Goal: Information Seeking & Learning: Learn about a topic

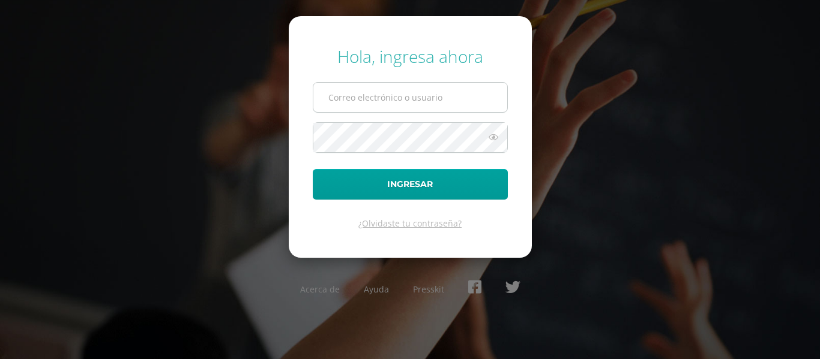
type input "d.lopez.5bdb@gmail.com"
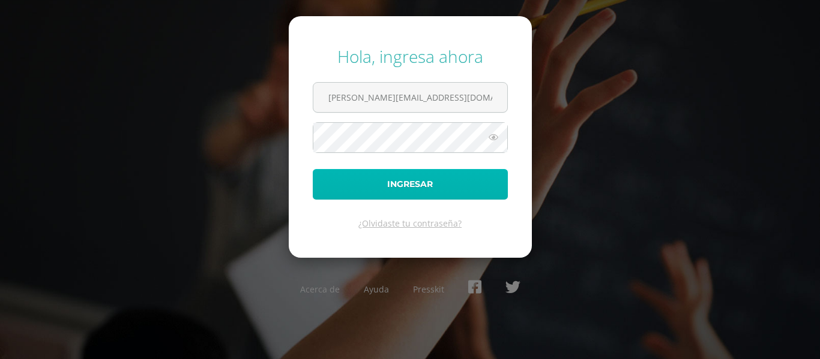
click at [400, 181] on button "Ingresar" at bounding box center [410, 184] width 195 height 31
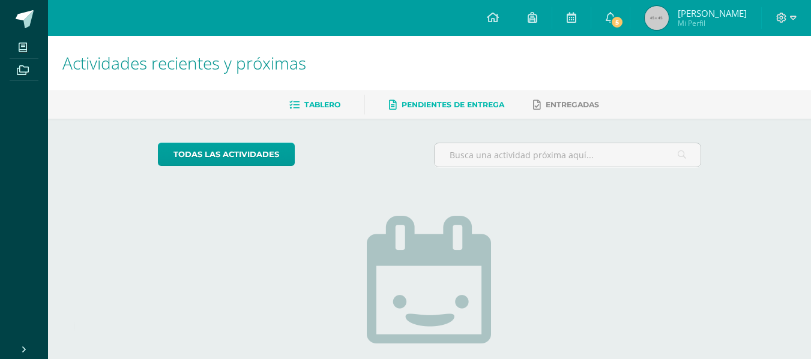
click at [455, 100] on span "Pendientes de entrega" at bounding box center [452, 104] width 103 height 9
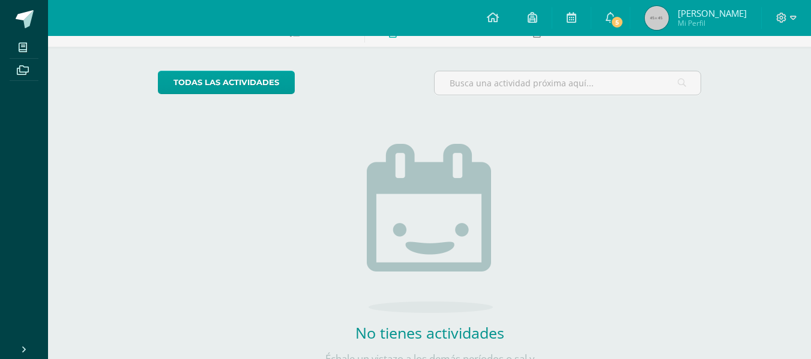
scroll to position [59, 0]
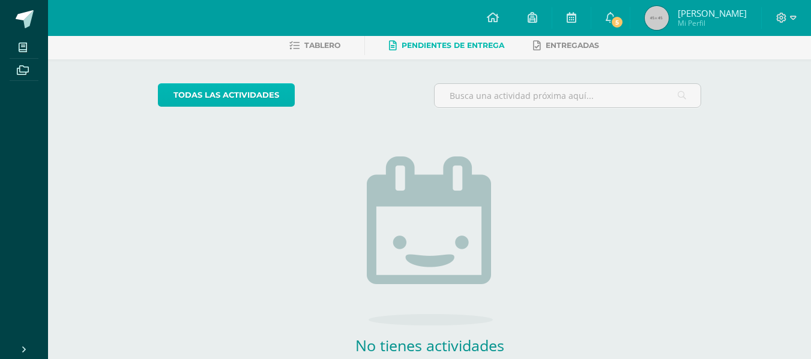
click at [237, 91] on link "todas las Actividades" at bounding box center [226, 94] width 137 height 23
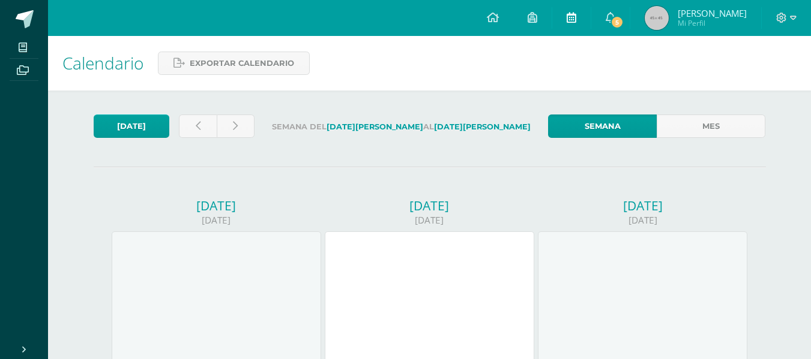
click at [574, 17] on icon at bounding box center [572, 17] width 10 height 11
click at [532, 19] on link at bounding box center [532, 18] width 38 height 36
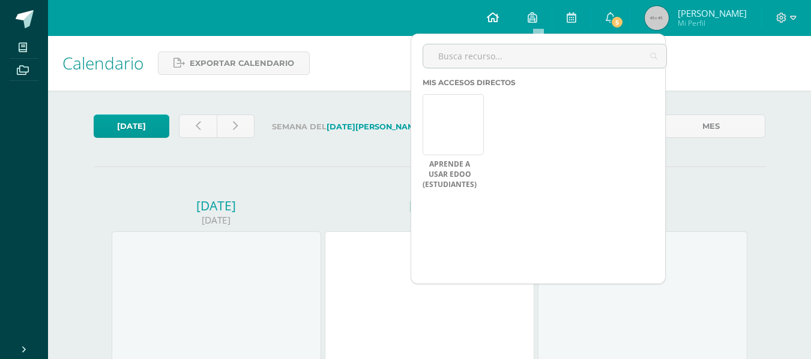
click at [498, 18] on icon at bounding box center [493, 17] width 12 height 11
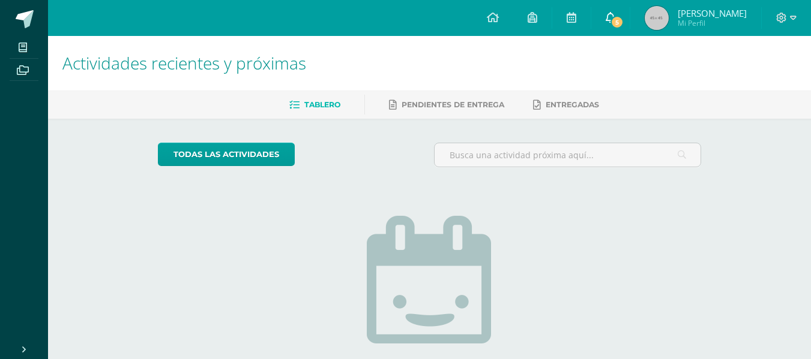
click at [628, 14] on link "5" at bounding box center [610, 18] width 38 height 36
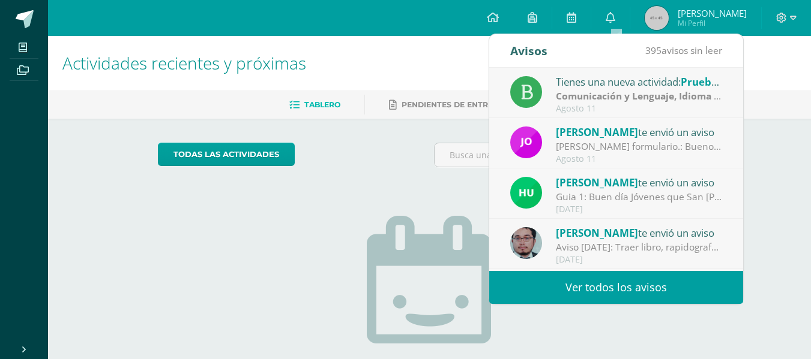
click at [391, 130] on div "todas las Actividades No tienes actividades Échale un vistazo a los demás perío…" at bounding box center [429, 304] width 591 height 371
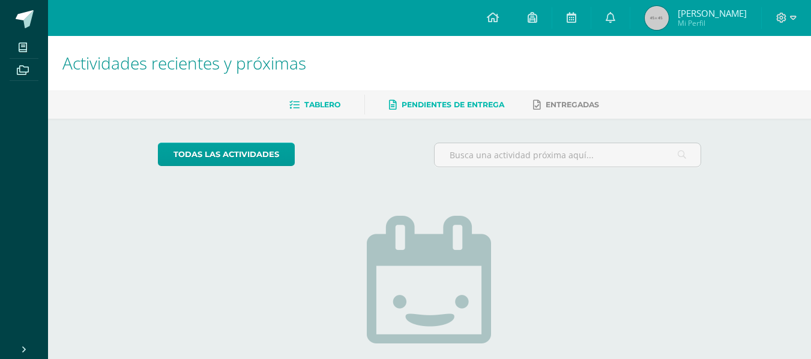
click at [491, 114] on link "Pendientes de entrega" at bounding box center [446, 104] width 115 height 19
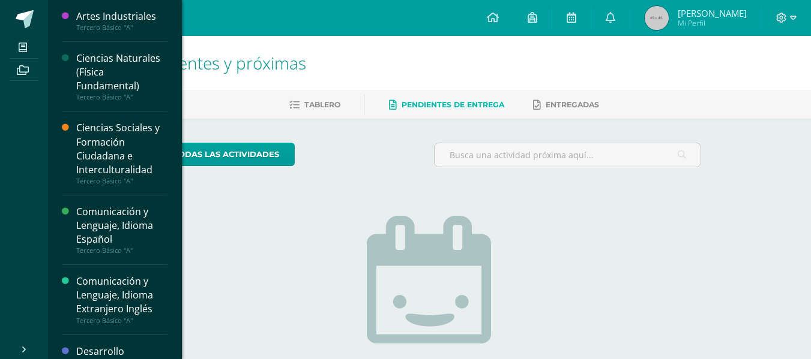
click at [106, 19] on div "Artes Industriales" at bounding box center [121, 17] width 91 height 14
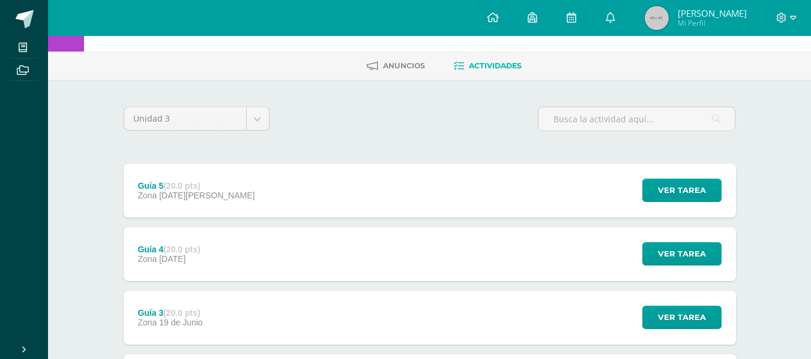
scroll to position [216, 0]
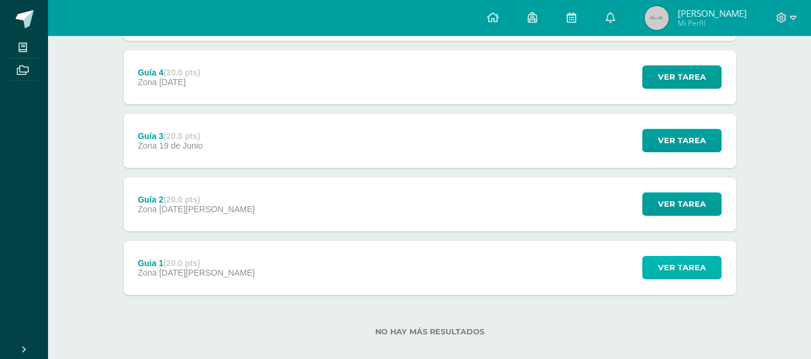
click at [675, 269] on span "Ver tarea" at bounding box center [682, 268] width 48 height 22
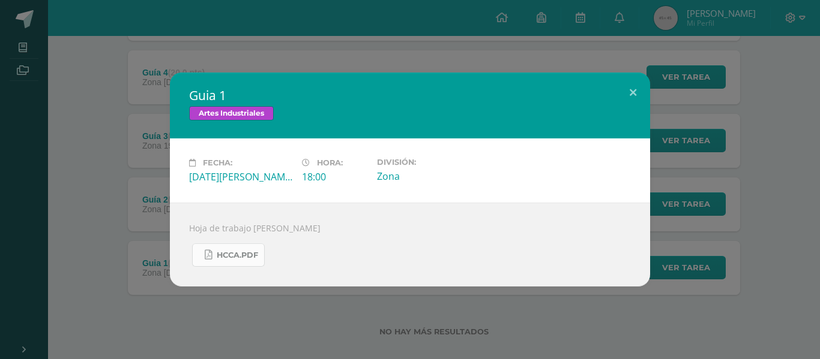
click at [225, 260] on link "HCCA.pdf" at bounding box center [228, 255] width 73 height 23
click at [628, 89] on button at bounding box center [633, 93] width 34 height 41
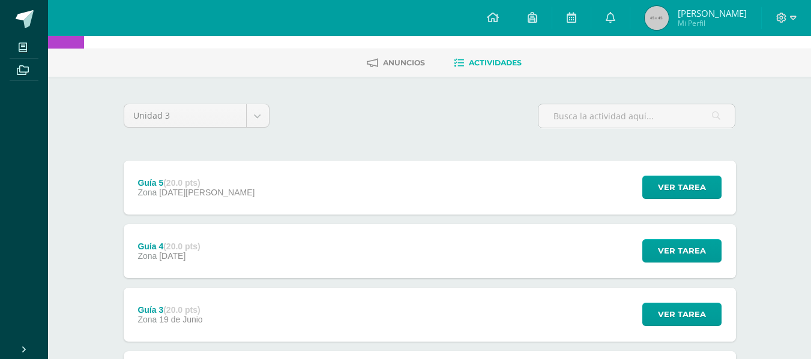
scroll to position [92, 0]
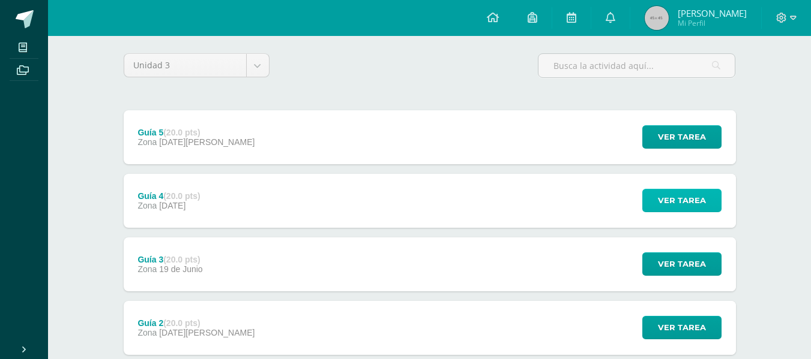
click at [693, 199] on span "Ver tarea" at bounding box center [682, 201] width 48 height 22
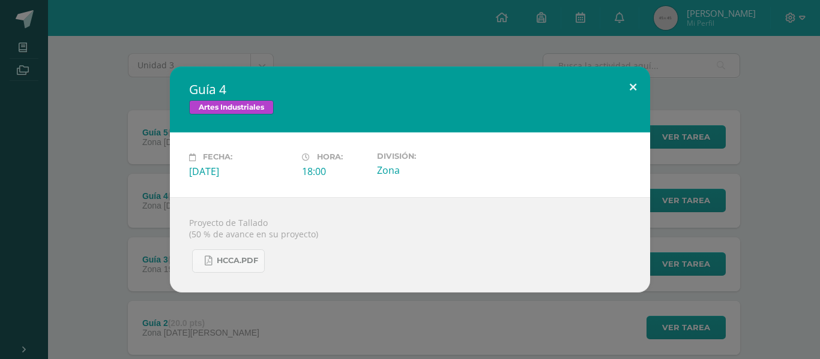
click at [630, 89] on button at bounding box center [633, 87] width 34 height 41
